Goal: Navigation & Orientation: Find specific page/section

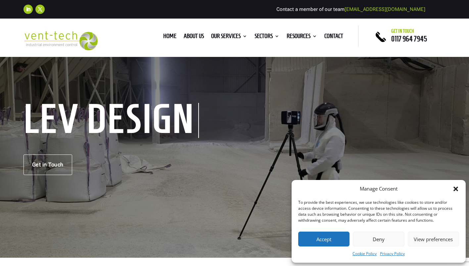
scroll to position [33, 0]
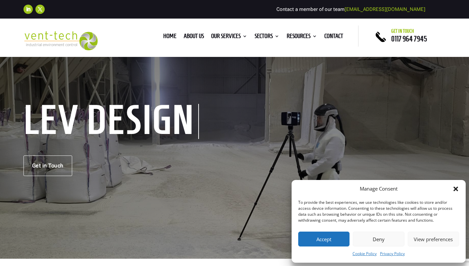
click at [389, 243] on button "Deny" at bounding box center [378, 239] width 51 height 15
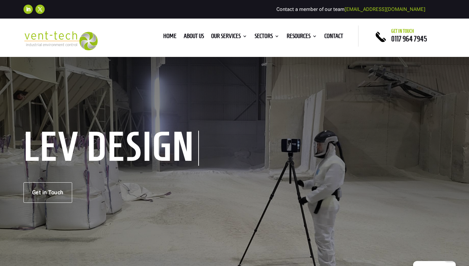
scroll to position [0, 0]
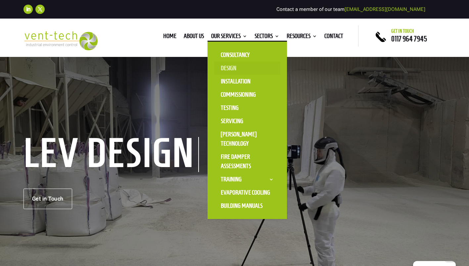
click at [232, 68] on link "Design" at bounding box center [247, 68] width 66 height 13
click at [233, 81] on link "Installation" at bounding box center [247, 81] width 66 height 13
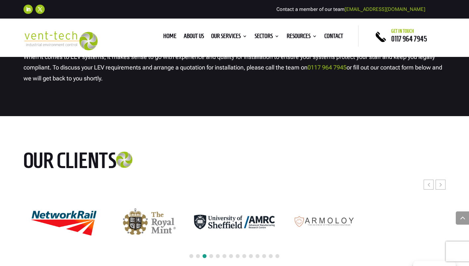
scroll to position [1422, 0]
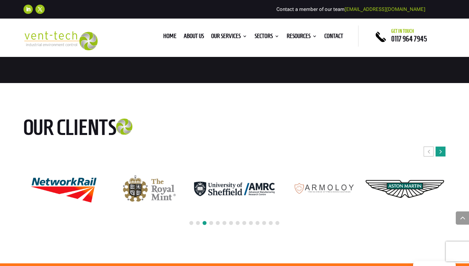
click at [439, 156] on div "Next slide" at bounding box center [440, 152] width 10 height 10
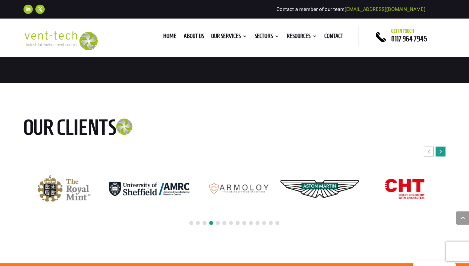
click at [439, 156] on div "Next slide" at bounding box center [440, 152] width 10 height 10
